Goal: Entertainment & Leisure: Consume media (video, audio)

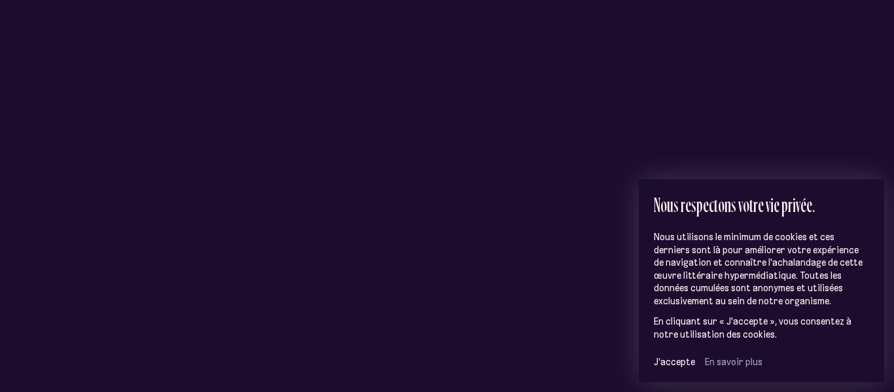
scroll to position [178, 0]
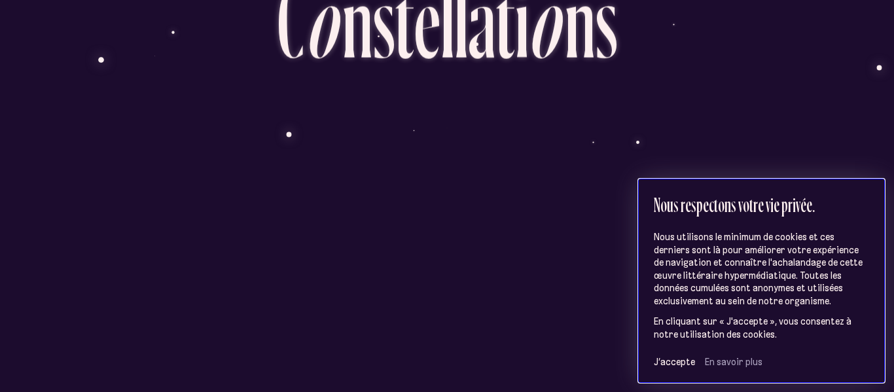
click at [682, 371] on div "Nous respectons votre vie privée. Nous utilisons le minimum de cookies et ces d…" at bounding box center [762, 281] width 246 height 204
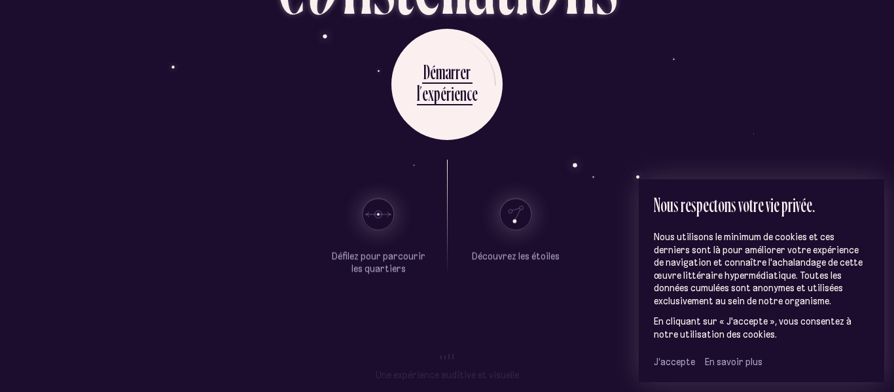
click at [677, 364] on span "J’accepte" at bounding box center [674, 362] width 41 height 12
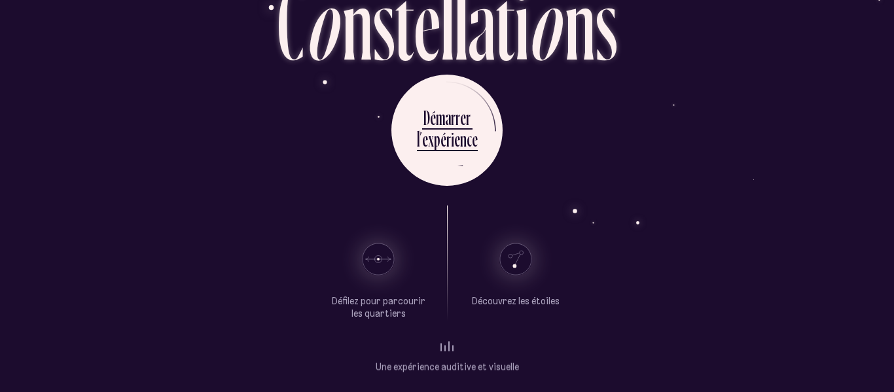
scroll to position [98, 0]
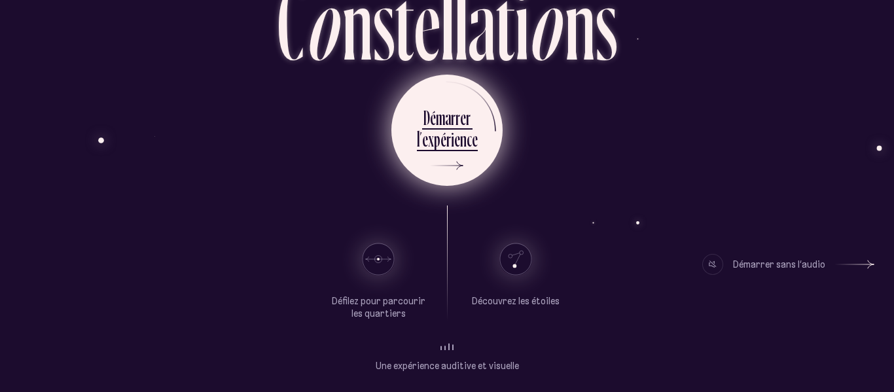
click at [449, 140] on div "r" at bounding box center [449, 139] width 5 height 26
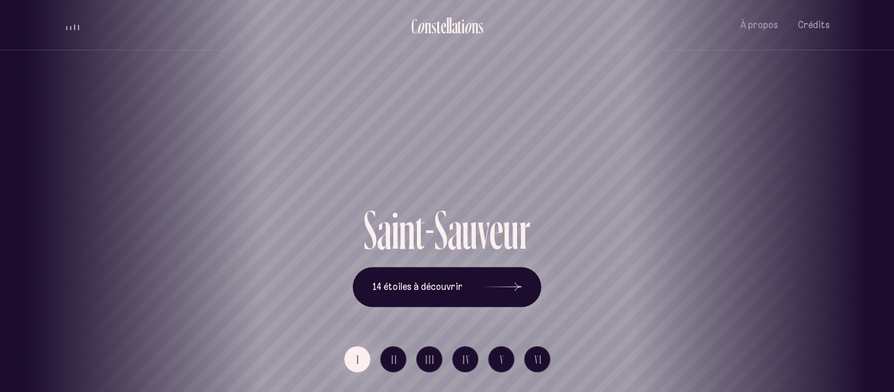
click at [449, 140] on h1 "Saint-Sauveur" at bounding box center [447, 156] width 836 height 54
click at [764, 26] on span "À propos" at bounding box center [760, 25] width 38 height 11
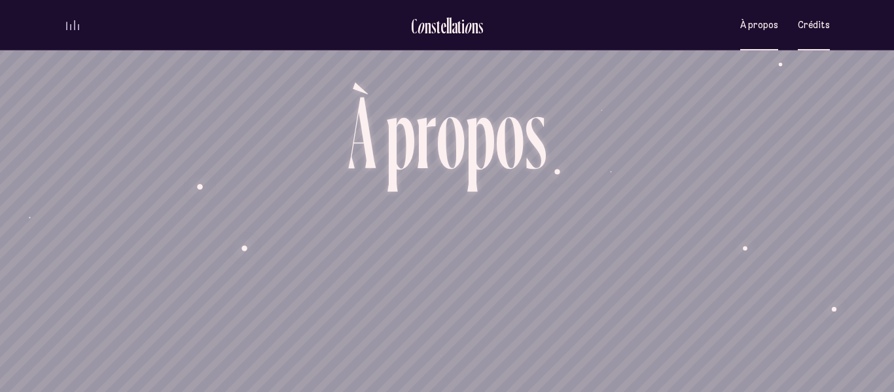
click at [826, 22] on span "Crédits" at bounding box center [814, 25] width 32 height 11
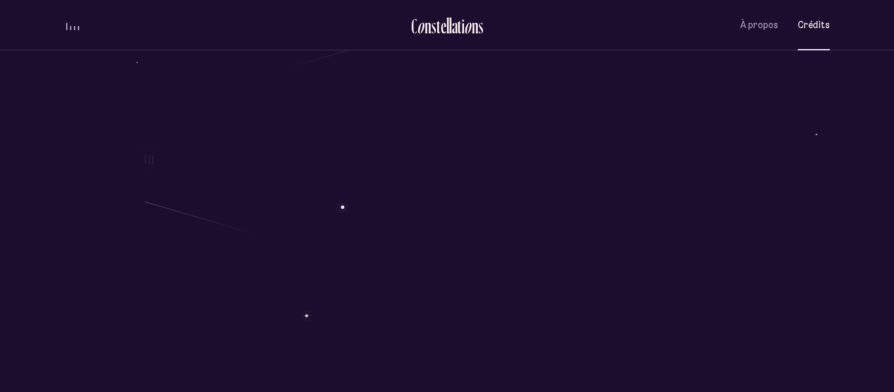
scroll to position [1896, 0]
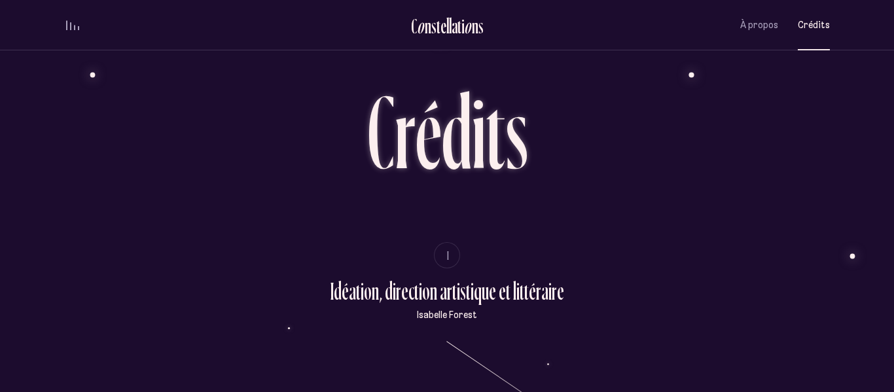
scroll to position [129, 0]
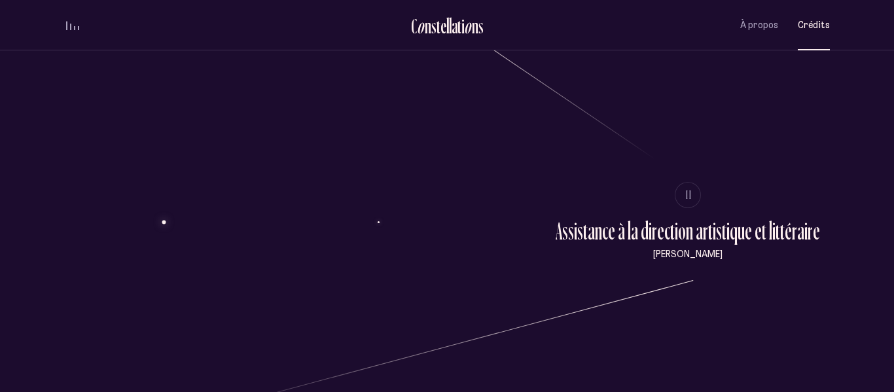
scroll to position [334, 0]
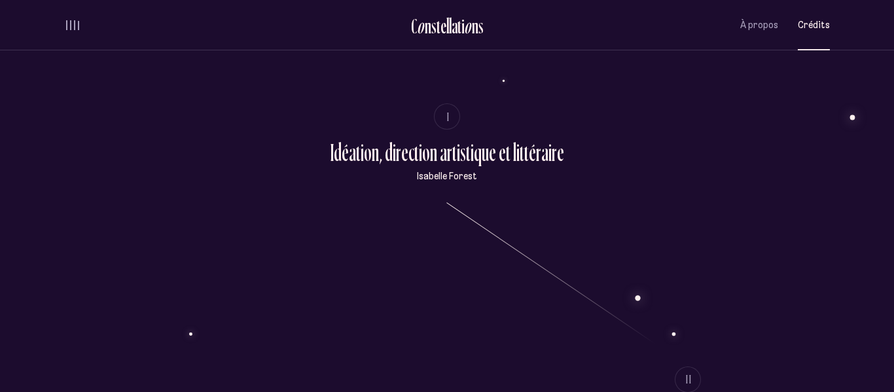
scroll to position [126, 0]
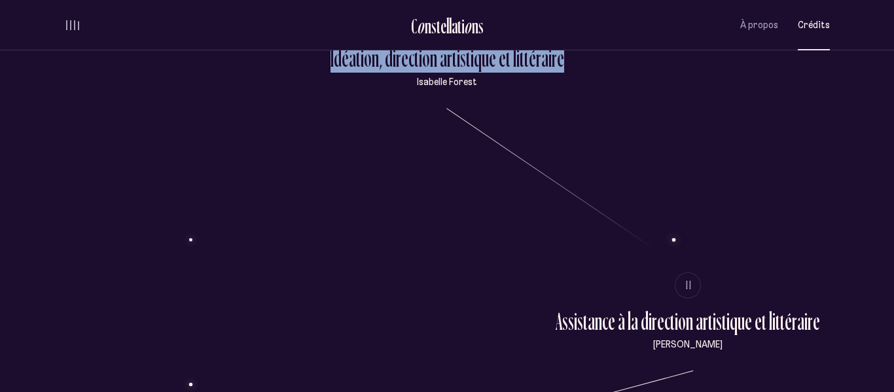
scroll to position [232, 0]
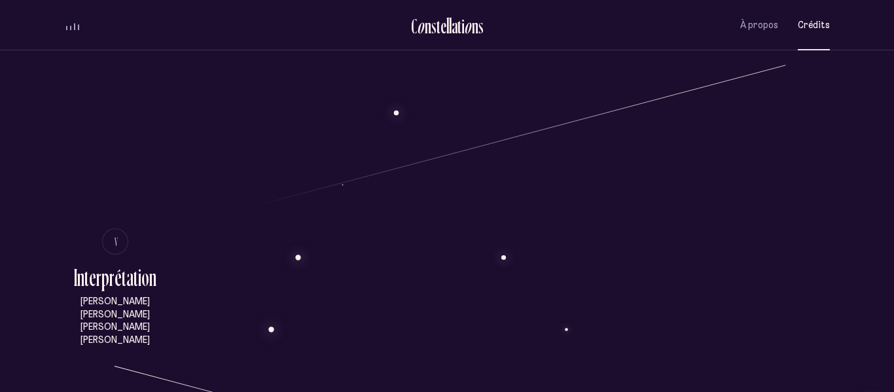
scroll to position [3225, 0]
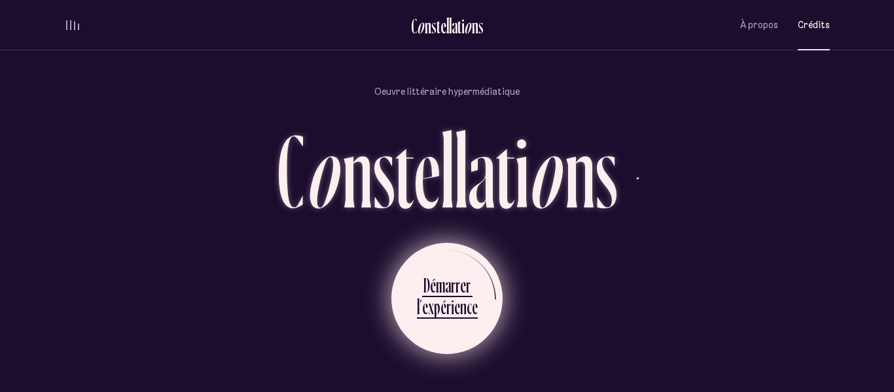
click at [409, 320] on ul "D é m a r r e r l ’ e x p é r i e n c e" at bounding box center [447, 298] width 111 height 111
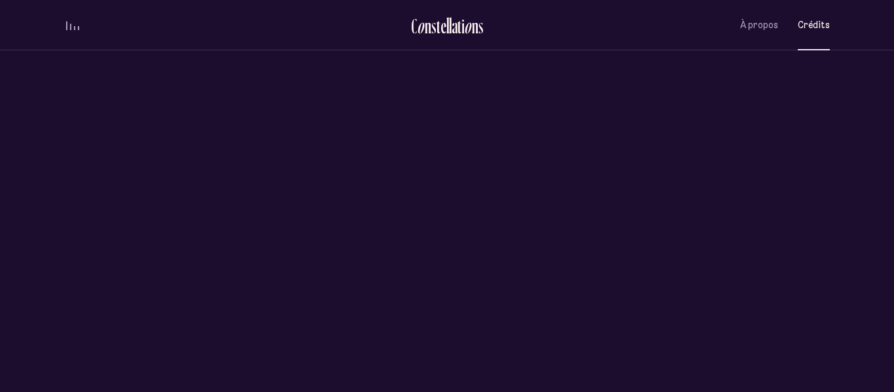
scroll to position [0, 0]
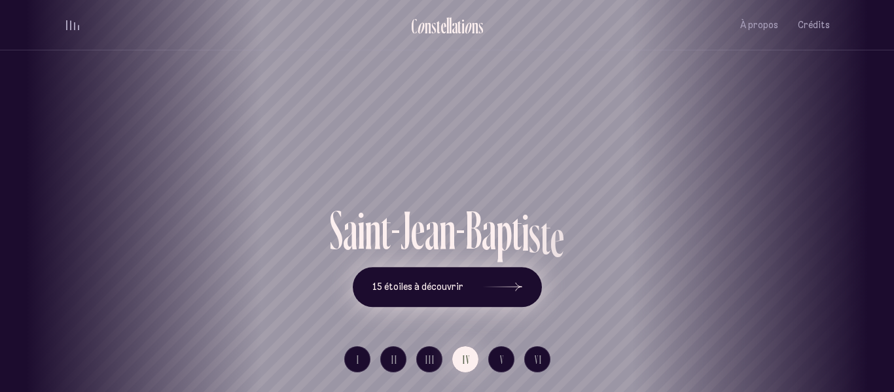
click at [477, 283] on button "15 étoiles à découvrir" at bounding box center [447, 287] width 189 height 41
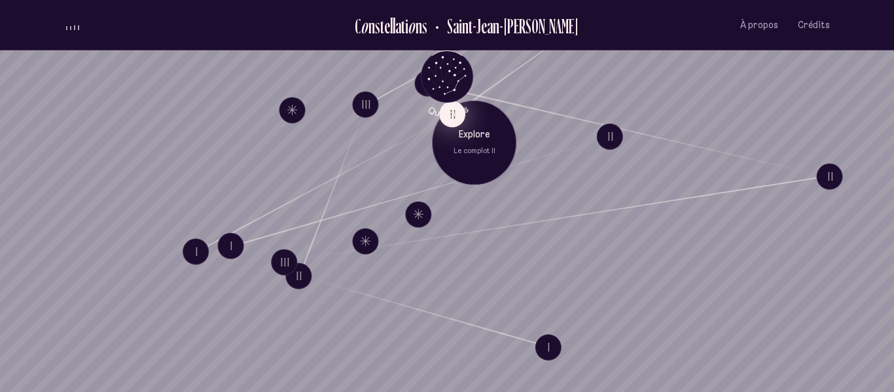
click at [454, 120] on button "II" at bounding box center [452, 114] width 26 height 26
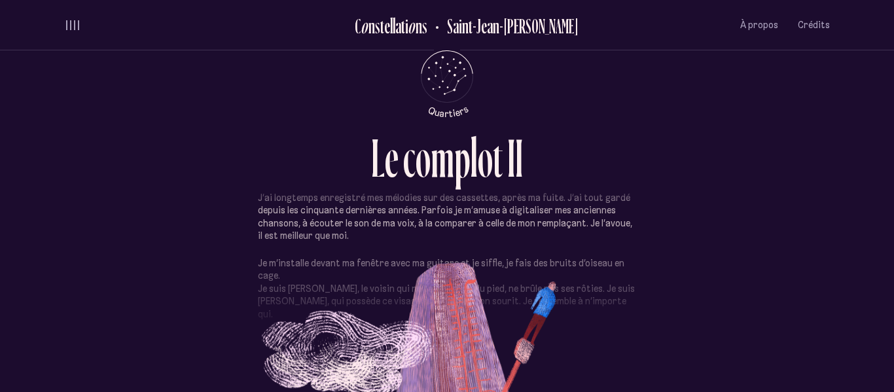
scroll to position [399, 0]
click at [561, 296] on p "Je m’installe devant ma fenêtre avec ma guitare et je siffle, je fais des bruit…" at bounding box center [447, 288] width 378 height 64
click at [548, 250] on div "La ville se réveille un peu moins tôt maintenant que tout est fermé à cause de …" at bounding box center [447, 287] width 378 height 943
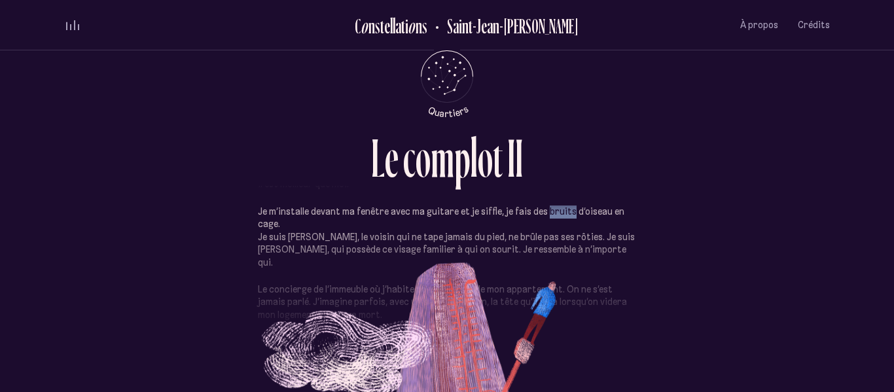
click at [548, 250] on p "Je m’installe devant ma fenêtre avec ma guitare et je siffle, je fais des bruit…" at bounding box center [447, 238] width 378 height 64
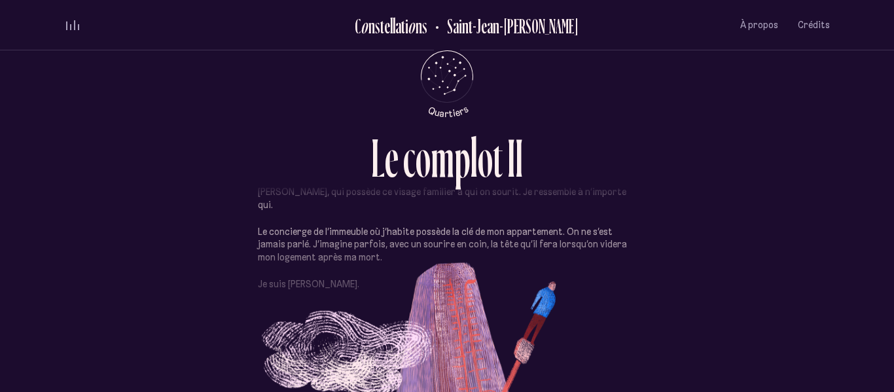
scroll to position [508, 0]
click at [71, 20] on div "volume audio" at bounding box center [72, 25] width 13 height 10
click at [74, 27] on span "volume audio" at bounding box center [74, 28] width 1 height 3
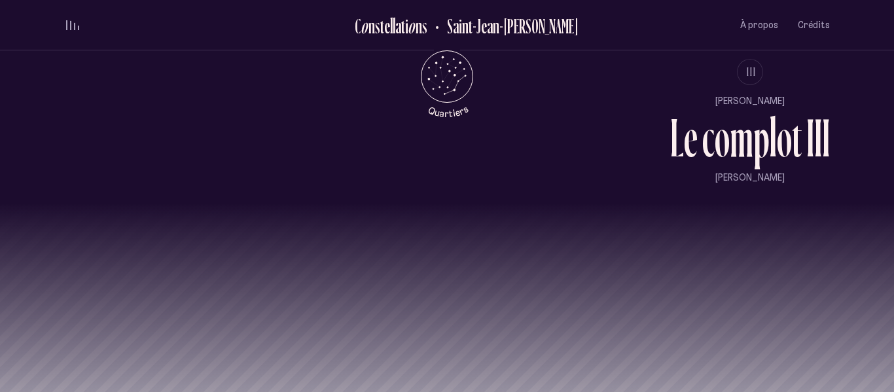
scroll to position [1219, 0]
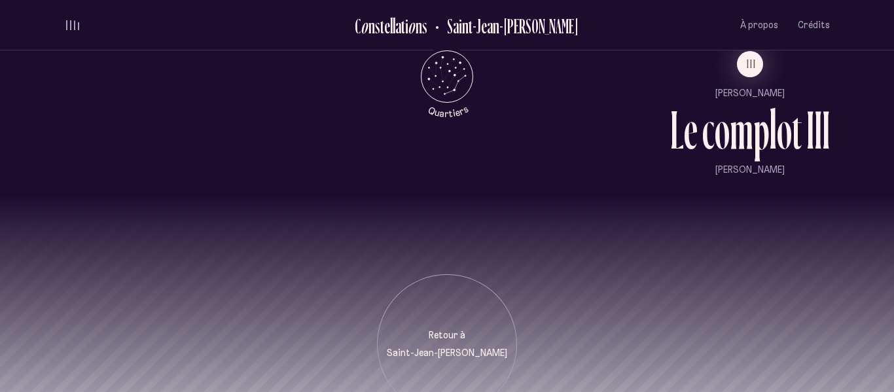
click at [752, 125] on div "m" at bounding box center [742, 130] width 24 height 54
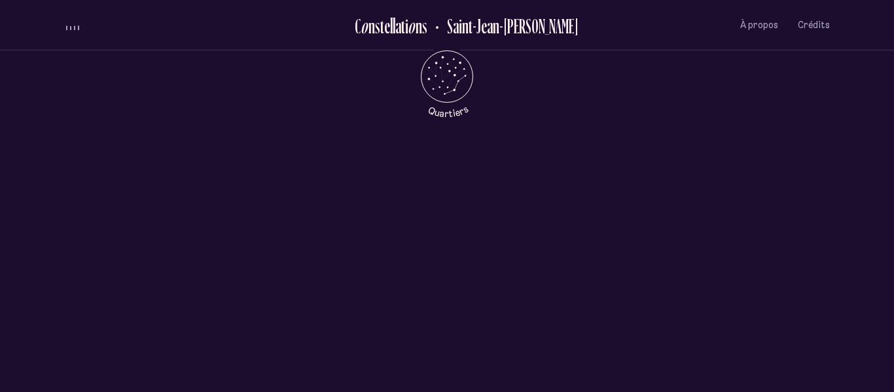
scroll to position [0, 0]
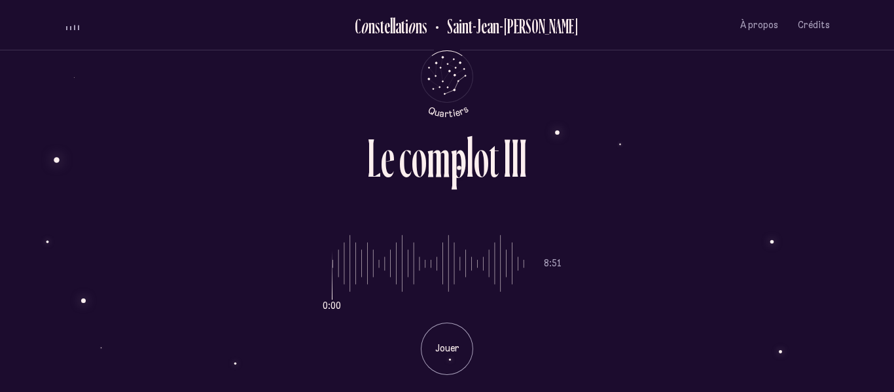
click at [466, 339] on div "Jouer" at bounding box center [447, 349] width 52 height 52
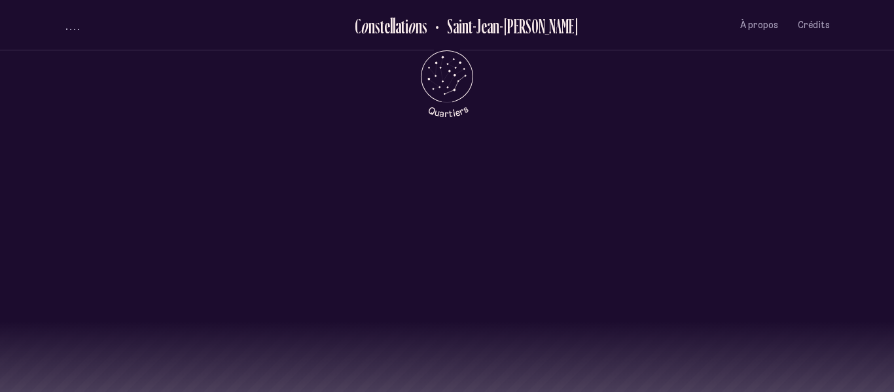
scroll to position [1219, 0]
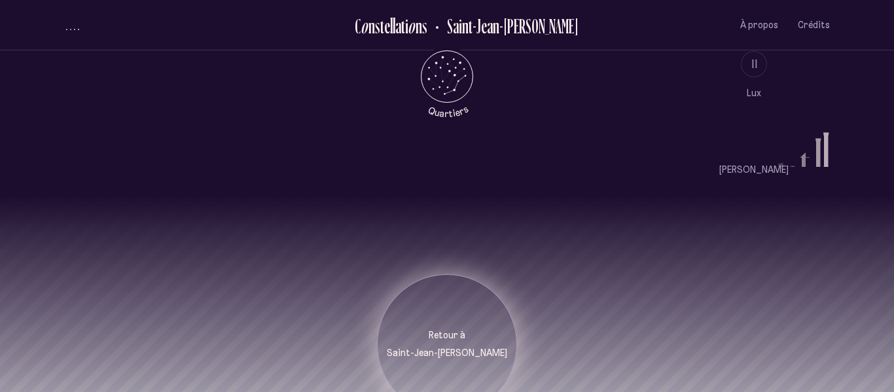
click at [454, 329] on p "Retour à" at bounding box center [447, 335] width 120 height 13
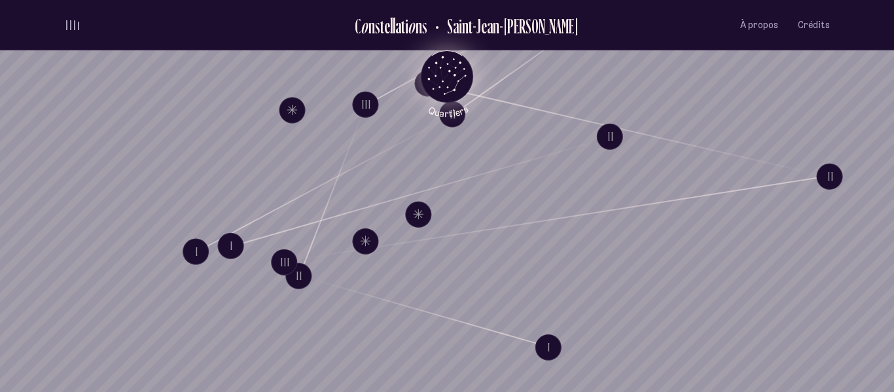
click at [445, 59] on icon "Retour au menu principal" at bounding box center [447, 75] width 39 height 39
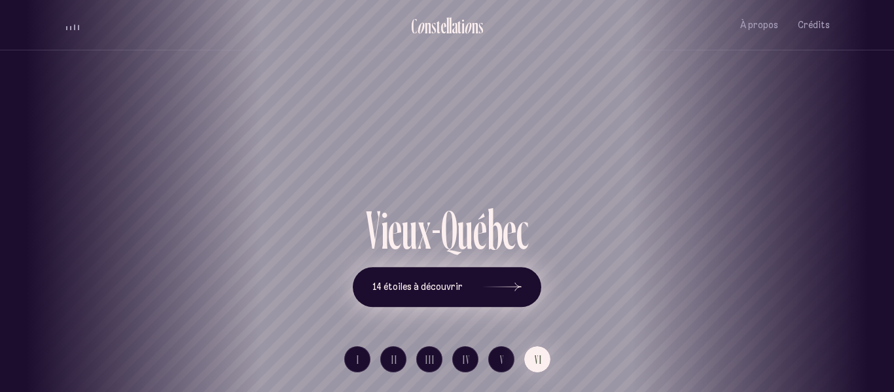
click at [423, 295] on button "14 étoiles à découvrir" at bounding box center [447, 287] width 189 height 41
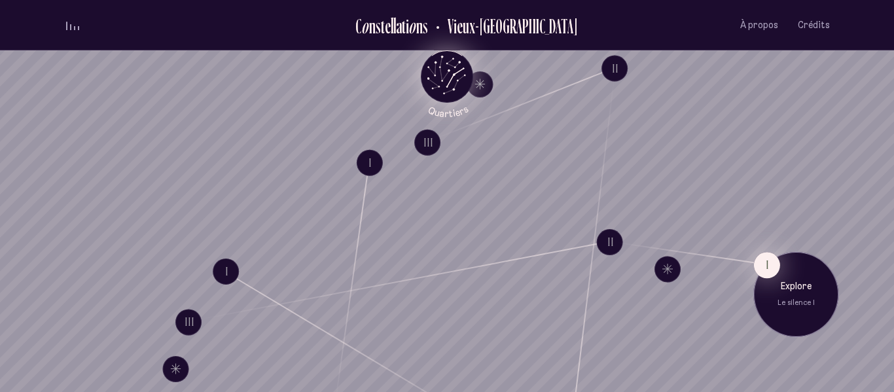
click at [756, 271] on button "I" at bounding box center [767, 265] width 26 height 26
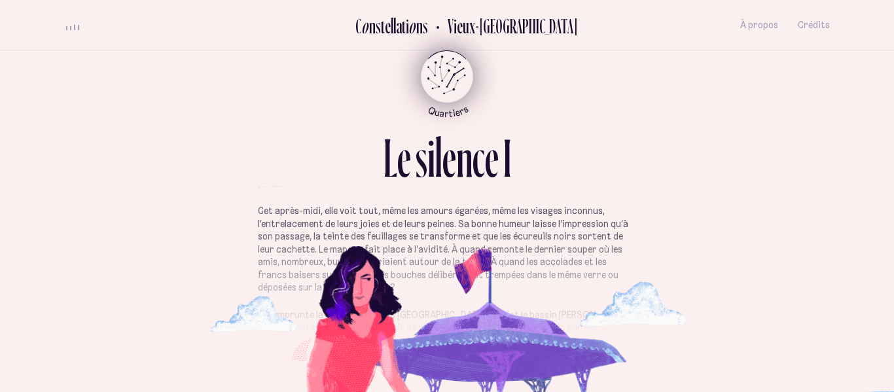
scroll to position [104, 0]
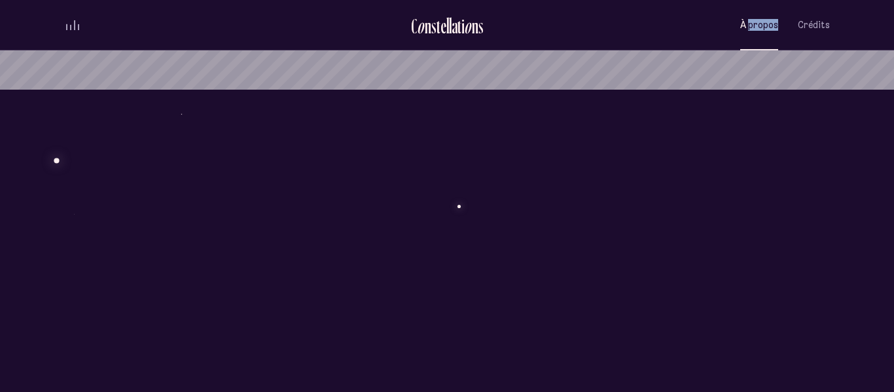
scroll to position [310, 0]
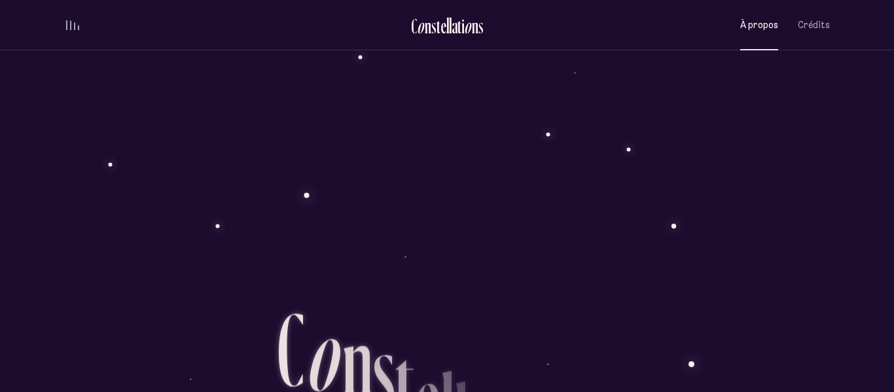
scroll to position [1123, 0]
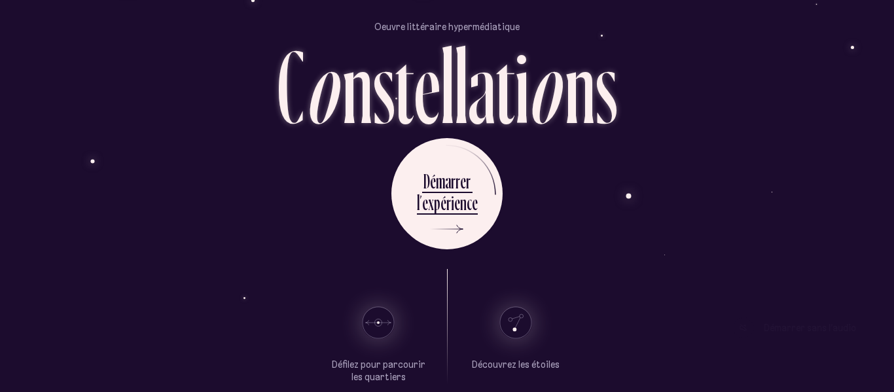
scroll to position [35, 0]
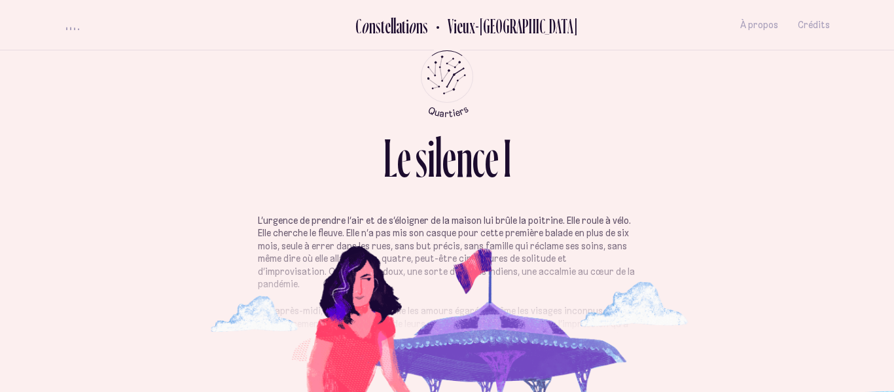
click at [77, 28] on div "volume audio" at bounding box center [72, 28] width 13 height 3
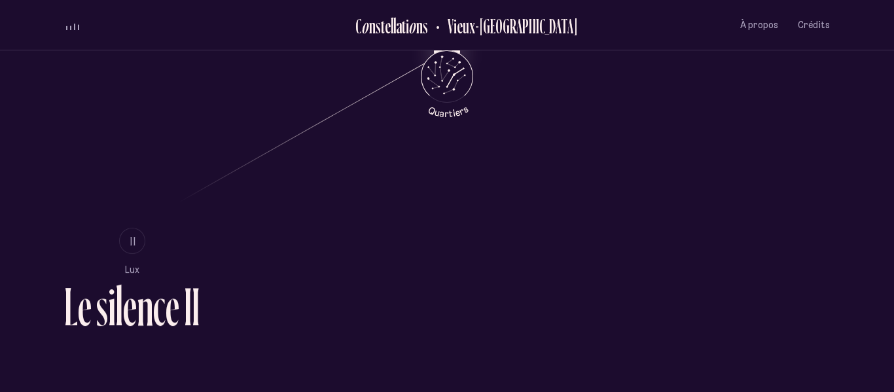
scroll to position [758, 0]
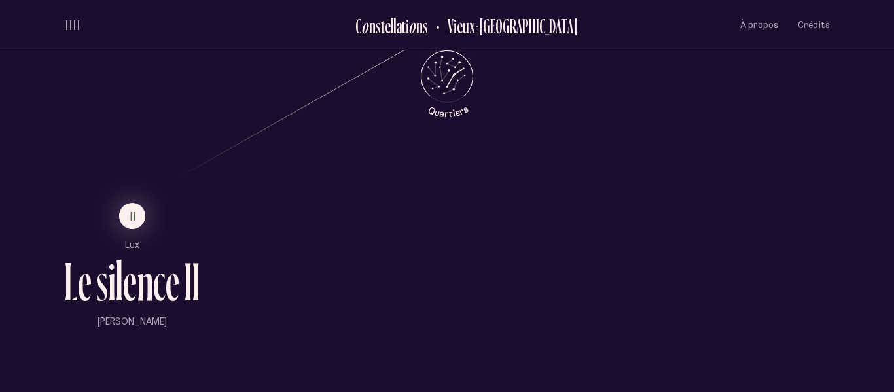
click at [107, 218] on li "II" at bounding box center [132, 216] width 136 height 26
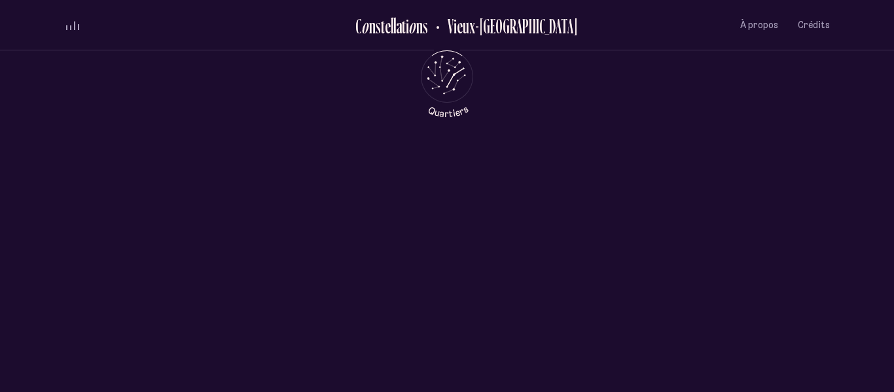
scroll to position [0, 0]
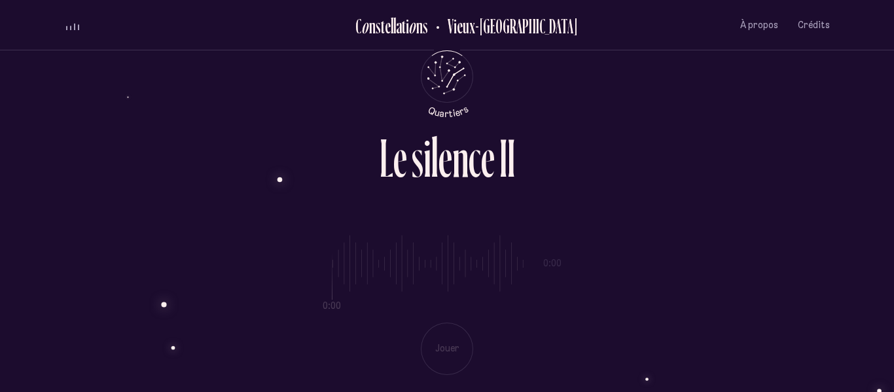
click at [437, 346] on div "0:00 0:00 Jouer" at bounding box center [447, 295] width 766 height 160
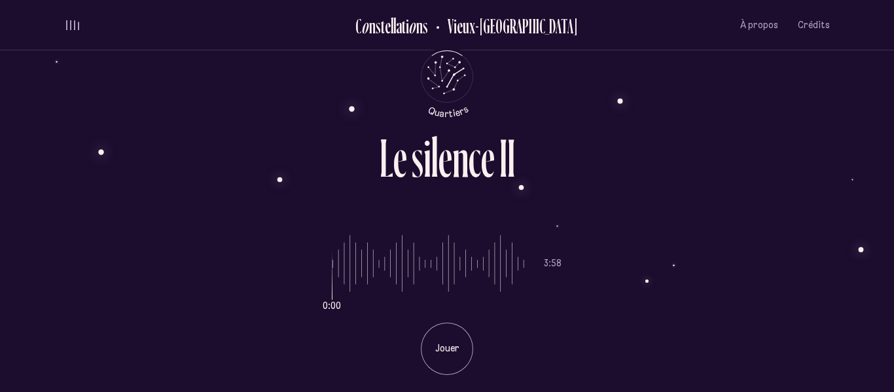
click at [437, 346] on p "Jouer" at bounding box center [447, 348] width 33 height 13
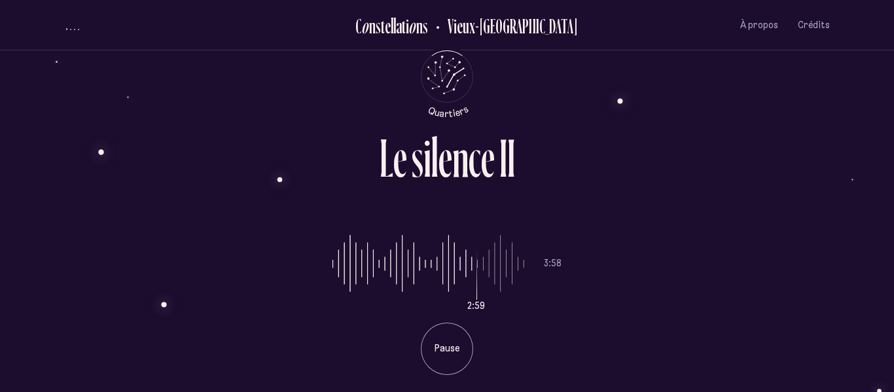
click at [437, 346] on p "Pause" at bounding box center [447, 348] width 33 height 13
click at [347, 346] on li "Jouer" at bounding box center [447, 344] width 229 height 62
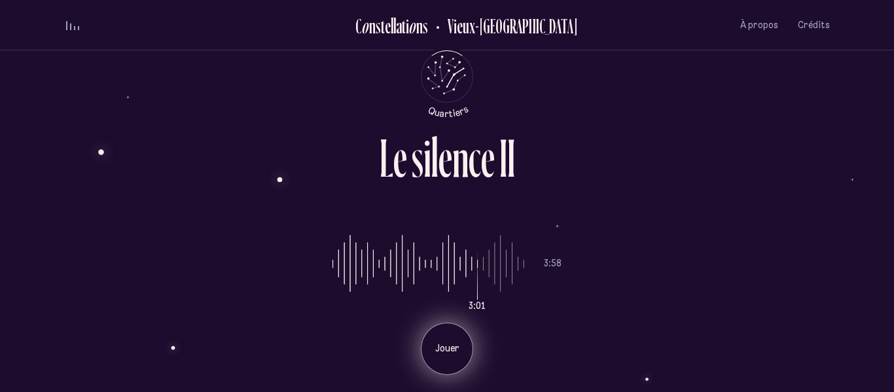
click at [442, 348] on p "Jouer" at bounding box center [447, 348] width 33 height 13
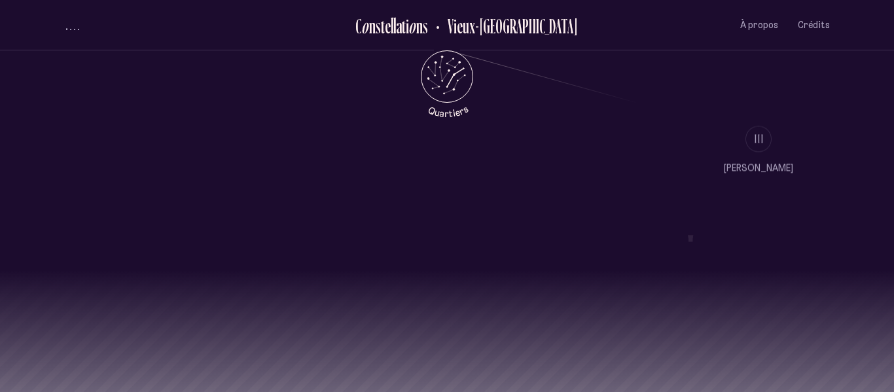
scroll to position [1150, 0]
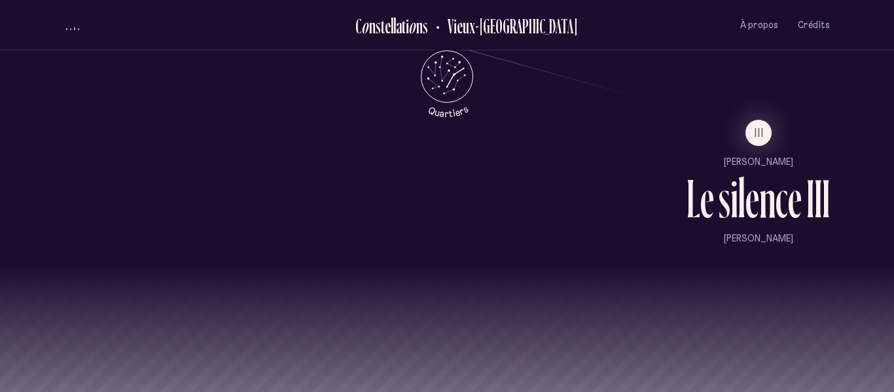
click at [752, 151] on ul "III [PERSON_NAME] L e s i l e n c e I I I [PERSON_NAME]" at bounding box center [758, 183] width 143 height 126
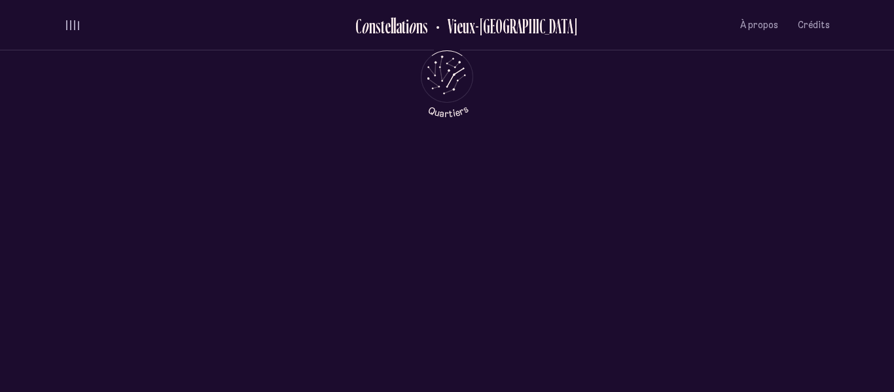
scroll to position [0, 0]
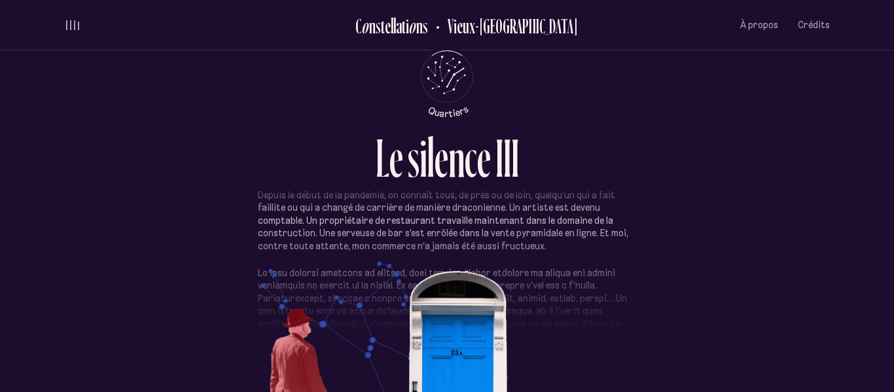
scroll to position [26, 0]
click at [494, 223] on p "Depuis le début de la pandémie, on connaît tous, de près ou de loin, quelqu’un …" at bounding box center [447, 221] width 378 height 64
click at [521, 230] on p "Depuis le début de la pandémie, on connaît tous, de près ou de loin, quelqu’un …" at bounding box center [447, 221] width 378 height 64
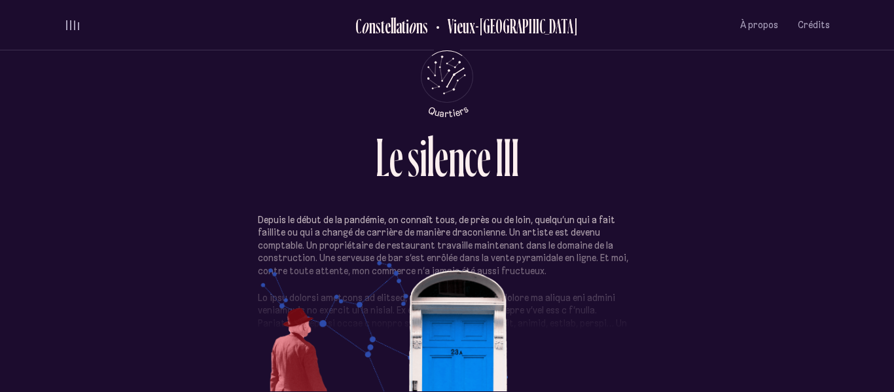
scroll to position [0, 0]
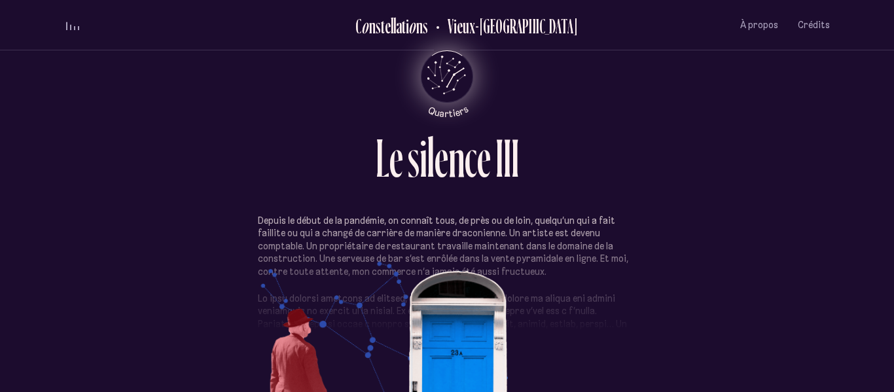
click at [422, 71] on div "Retour au menu principal" at bounding box center [447, 76] width 52 height 55
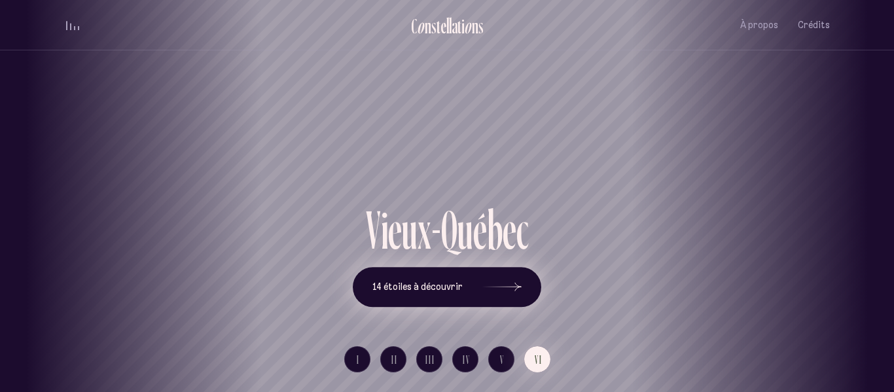
click at [506, 285] on icon at bounding box center [502, 287] width 39 height 98
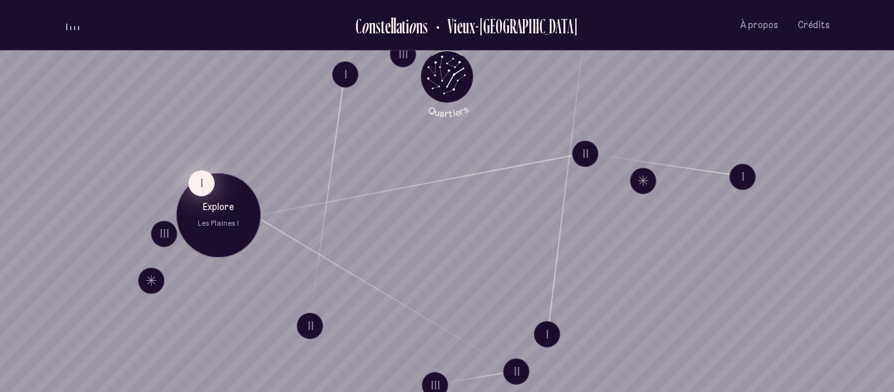
click at [211, 181] on button "I" at bounding box center [202, 183] width 26 height 26
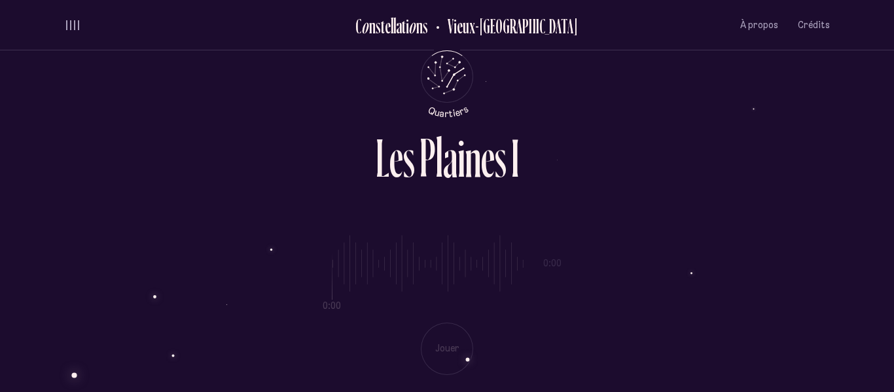
click at [493, 284] on div "0:00 0:00 Jouer" at bounding box center [447, 295] width 766 height 160
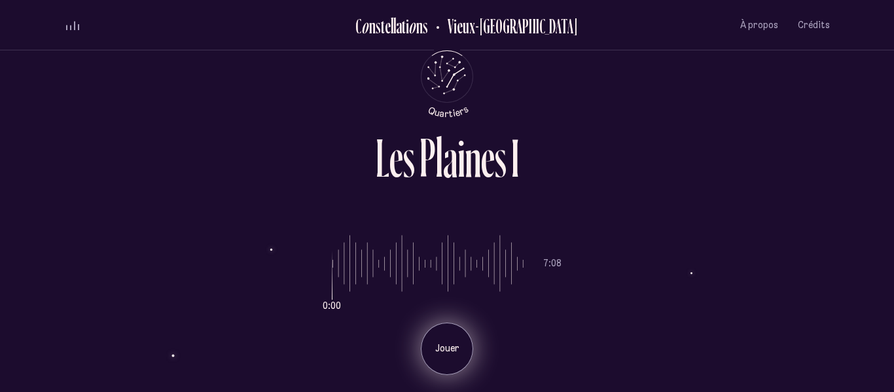
click at [429, 335] on div "Jouer" at bounding box center [447, 349] width 52 height 52
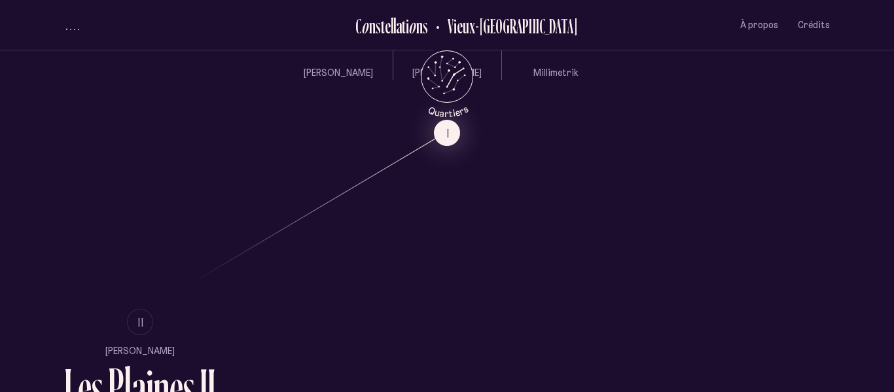
scroll to position [647, 0]
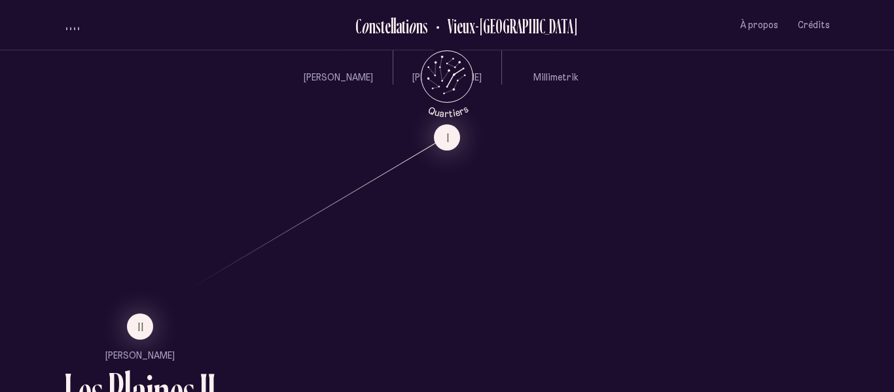
click at [148, 343] on ul "II [PERSON_NAME] L e s P l a i n e s I I [PERSON_NAME]" at bounding box center [139, 377] width 151 height 126
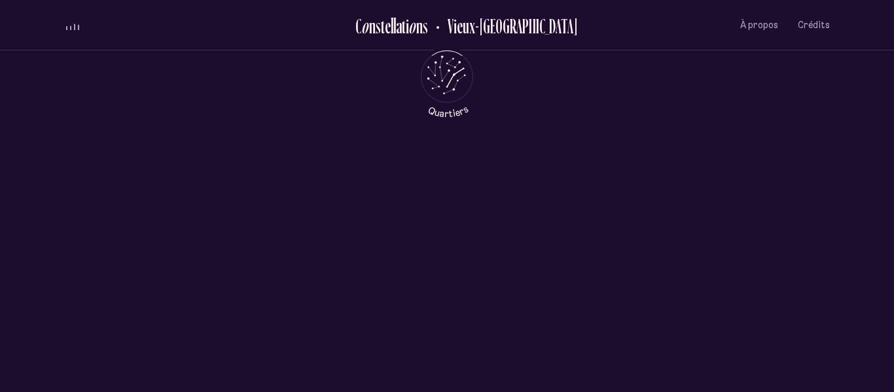
scroll to position [0, 0]
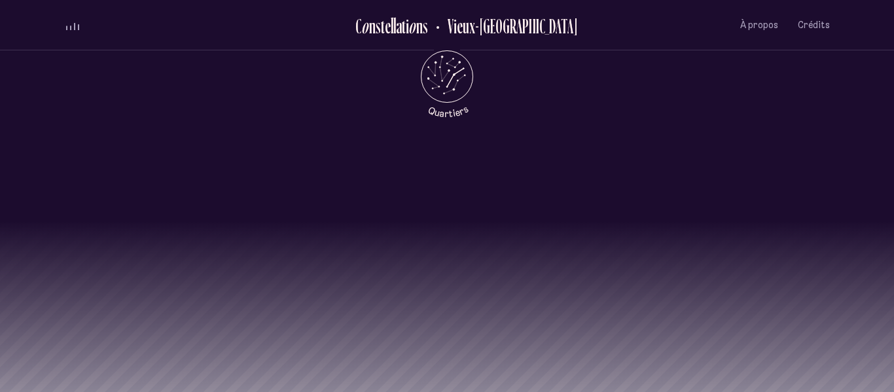
scroll to position [1205, 0]
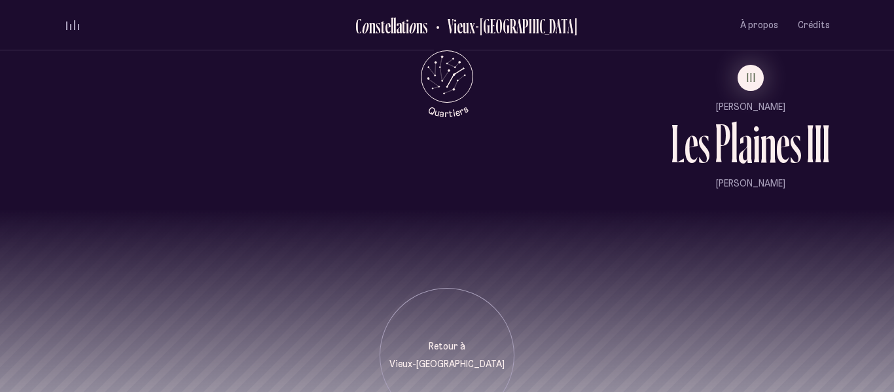
click at [741, 90] on li "III" at bounding box center [750, 78] width 159 height 26
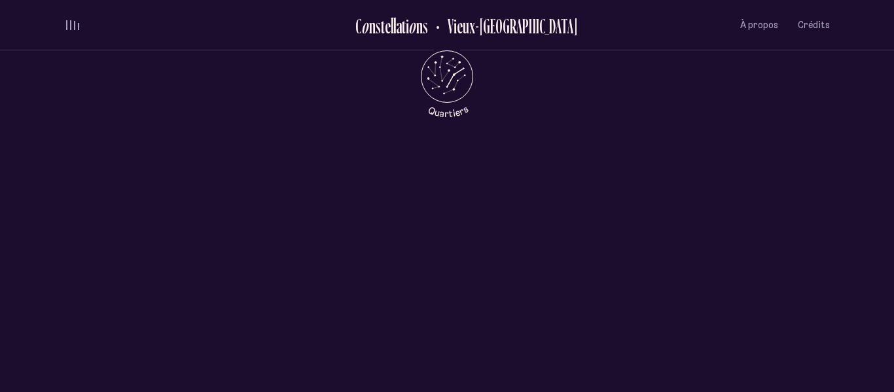
scroll to position [0, 0]
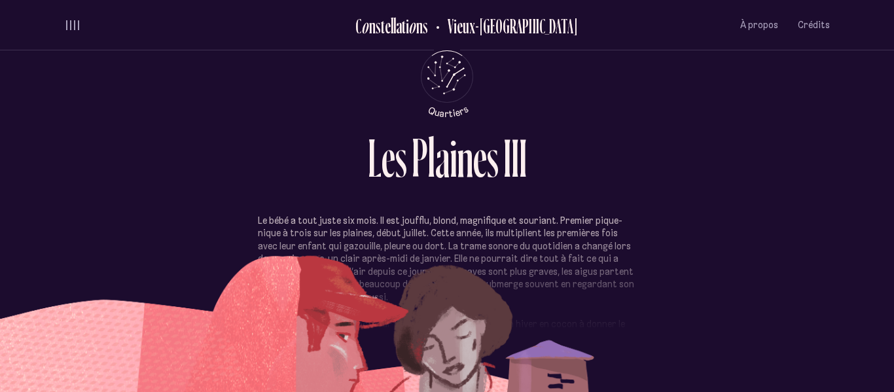
click at [397, 153] on div "s" at bounding box center [402, 158] width 12 height 54
